Goal: Find specific page/section: Find specific page/section

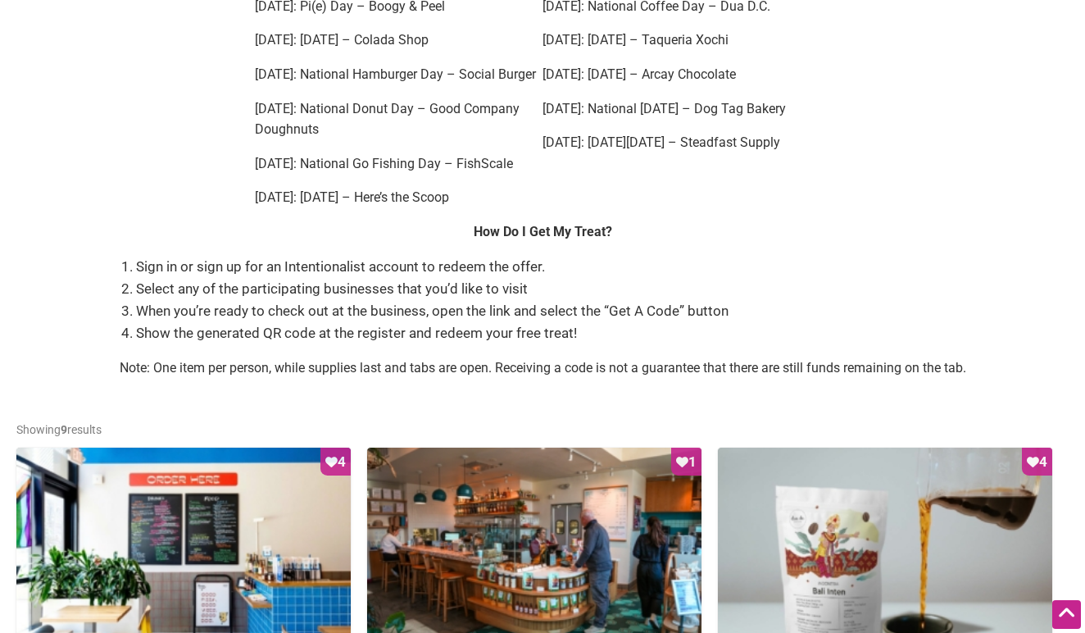
scroll to position [453, 0]
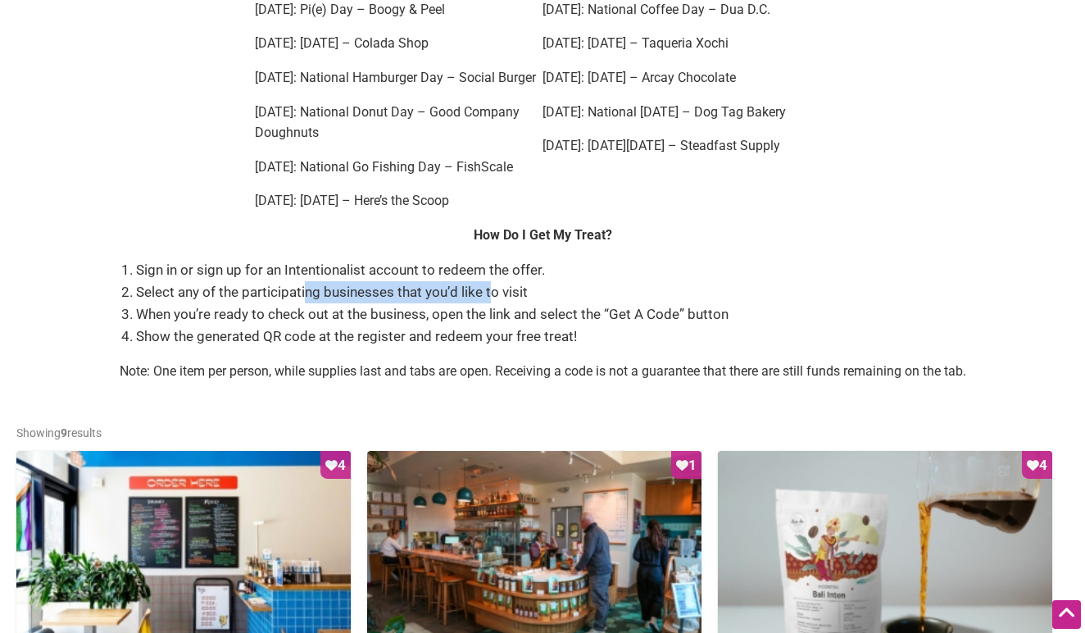
drag, startPoint x: 299, startPoint y: 255, endPoint x: 489, endPoint y: 255, distance: 189.4
click at [489, 281] on li "Select any of the participating businesses that you’d like to visit" at bounding box center [551, 292] width 830 height 22
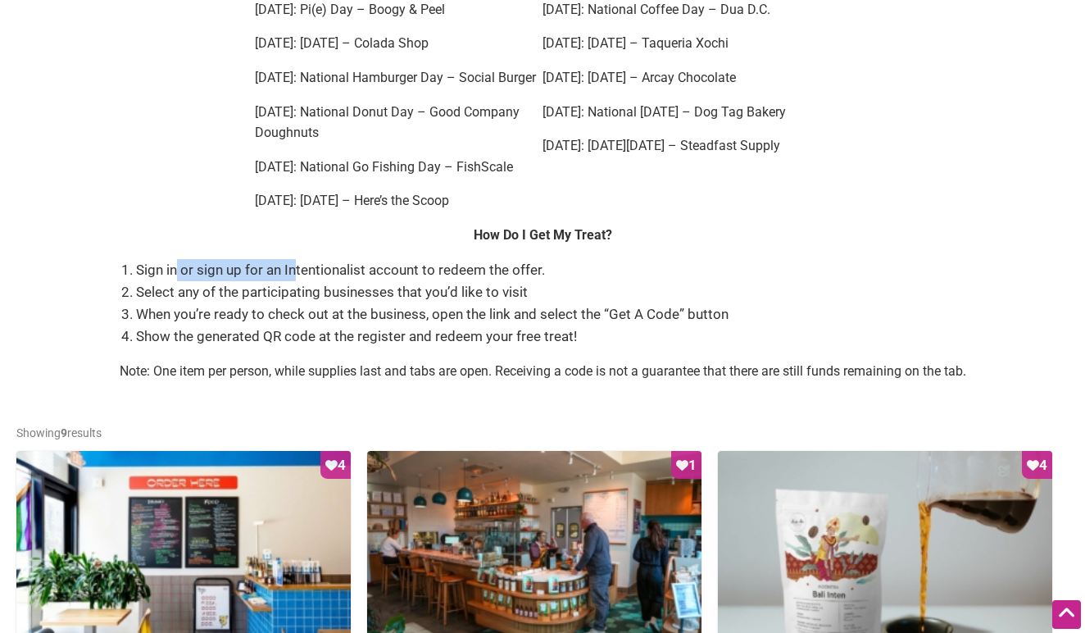
drag, startPoint x: 171, startPoint y: 241, endPoint x: 295, endPoint y: 241, distance: 123.8
click at [294, 259] on li "Sign in or sign up for an Intentionalist account to redeem the offer." at bounding box center [551, 270] width 830 height 22
drag, startPoint x: 250, startPoint y: 263, endPoint x: 405, endPoint y: 263, distance: 154.9
click at [405, 281] on li "Select any of the participating businesses that you’d like to visit" at bounding box center [551, 292] width 830 height 22
drag, startPoint x: 411, startPoint y: 263, endPoint x: 507, endPoint y: 263, distance: 96.7
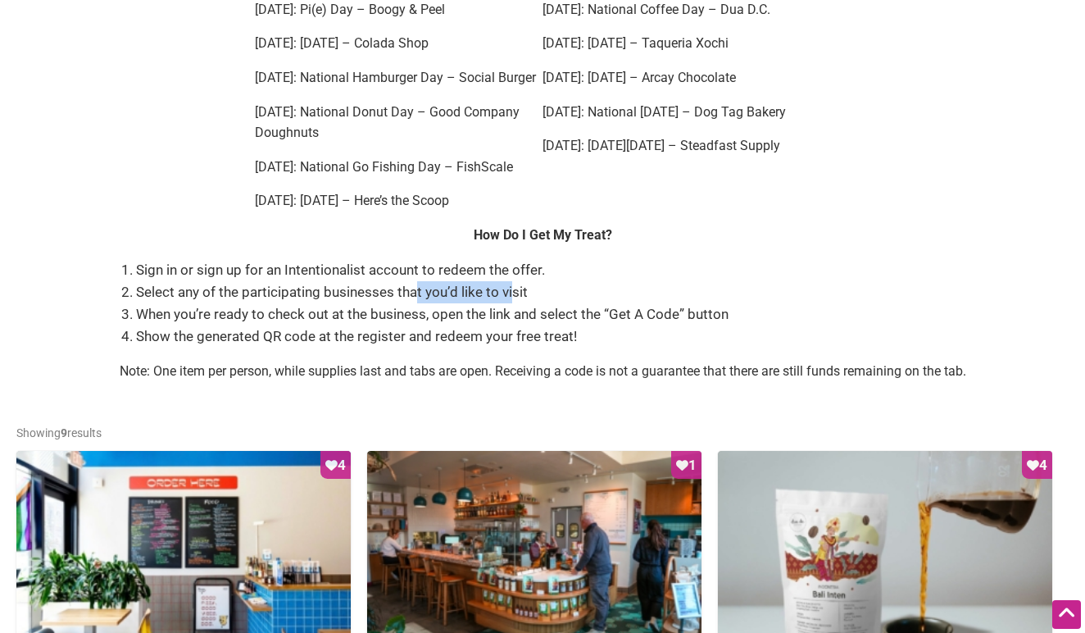
click at [507, 281] on li "Select any of the participating businesses that you’d like to visit" at bounding box center [551, 292] width 830 height 22
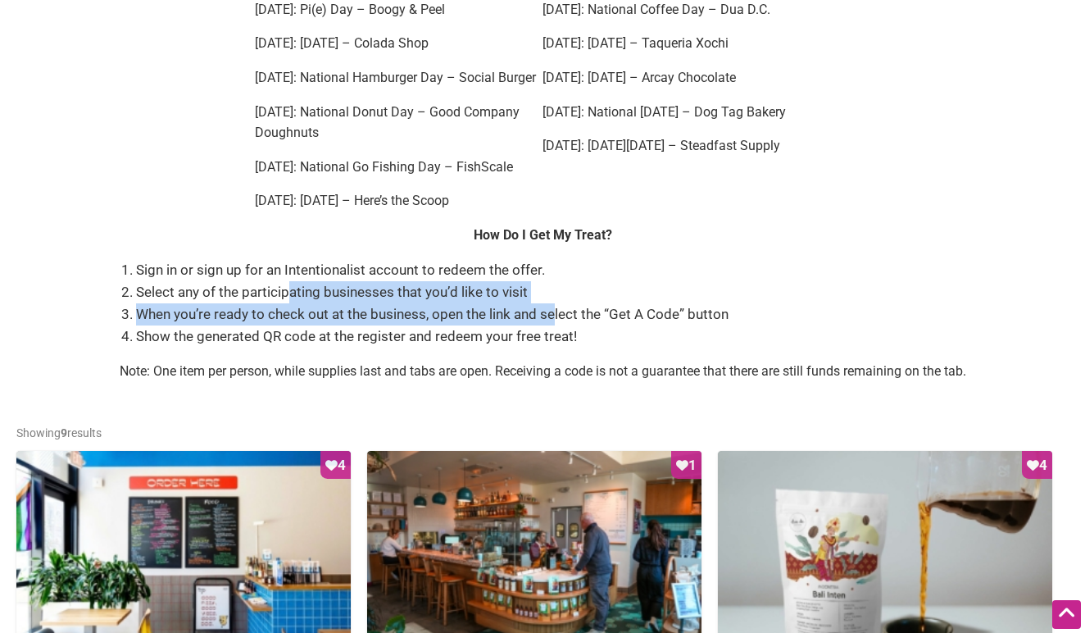
drag, startPoint x: 288, startPoint y: 271, endPoint x: 555, endPoint y: 286, distance: 267.7
click at [557, 286] on ol "Sign in or sign up for an Intentionalist account to redeem the offer. Select an…" at bounding box center [551, 303] width 830 height 89
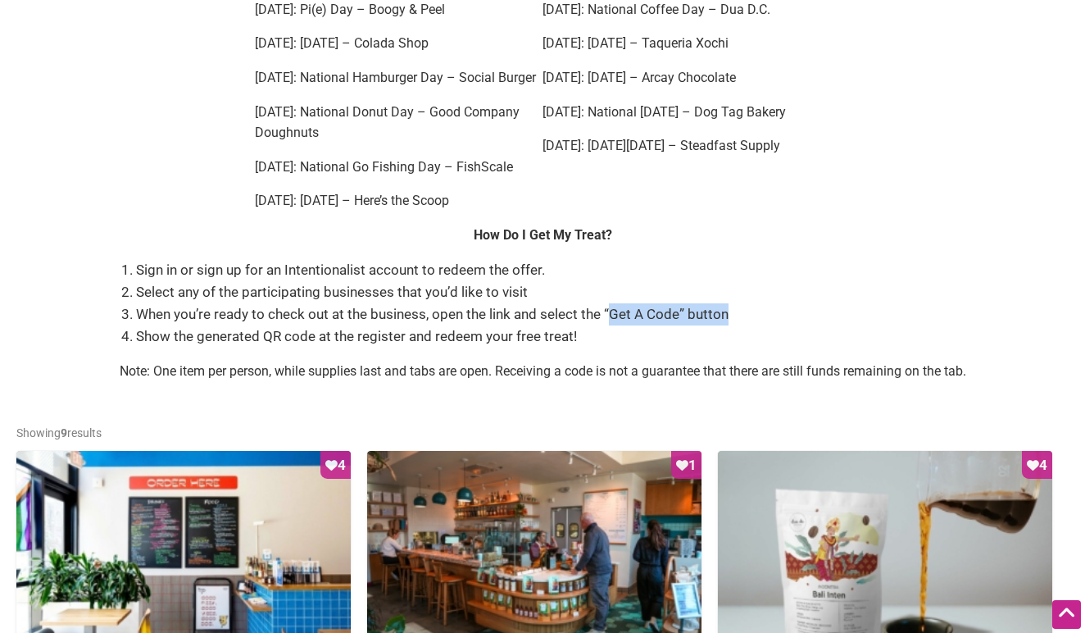
drag, startPoint x: 607, startPoint y: 286, endPoint x: 718, endPoint y: 293, distance: 111.7
click at [718, 303] on li "When you’re ready to check out at the business, open the link and select the “G…" at bounding box center [551, 314] width 830 height 22
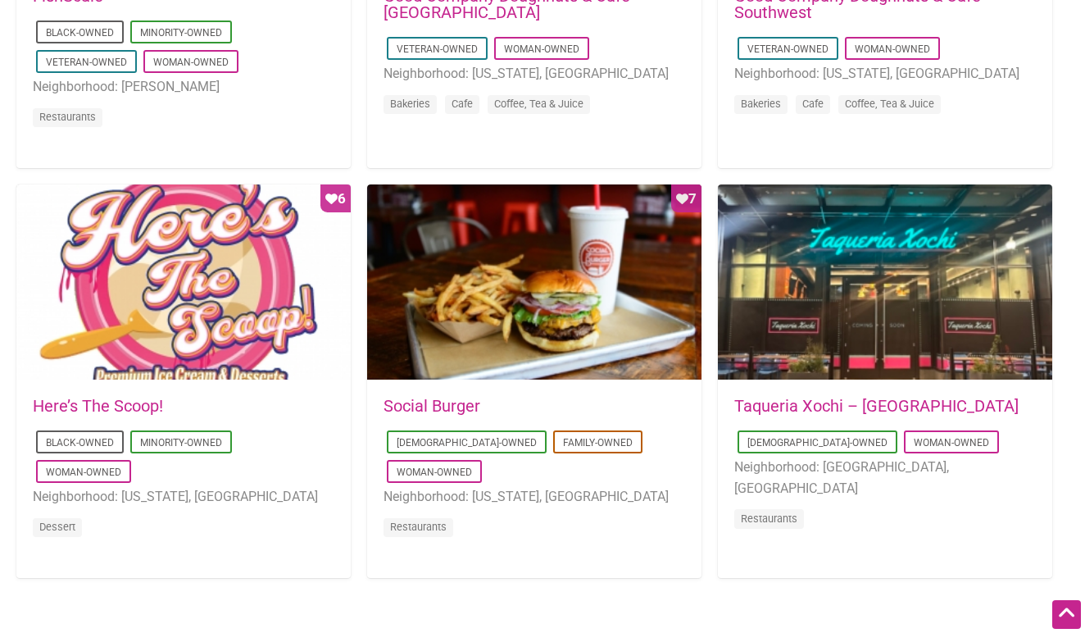
scroll to position [1540, 0]
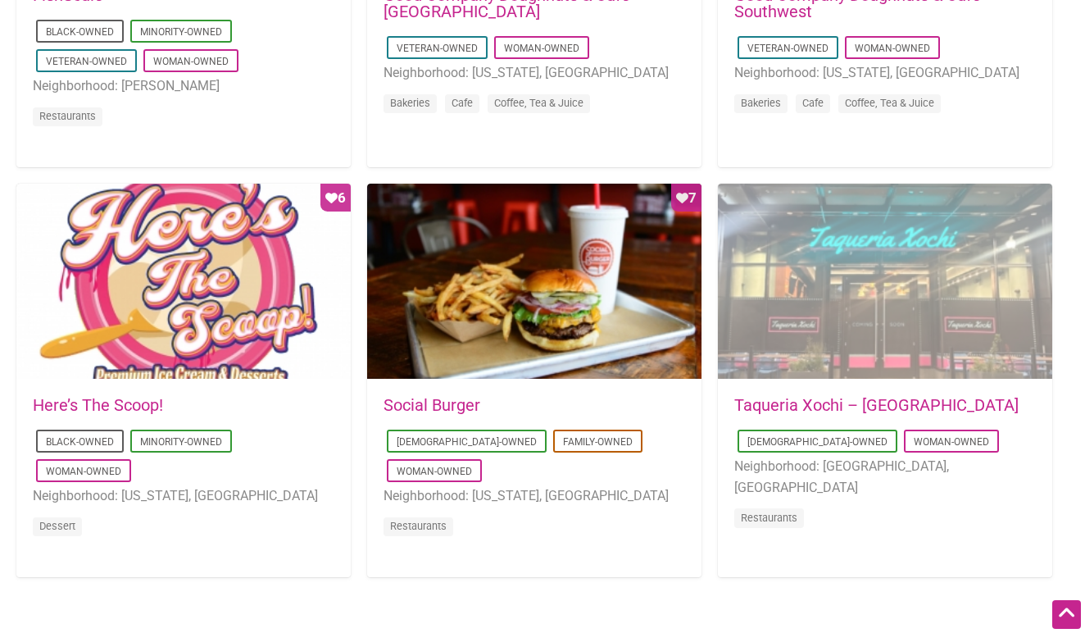
click at [876, 301] on div at bounding box center [885, 282] width 334 height 197
